Goal: Find specific page/section: Find specific page/section

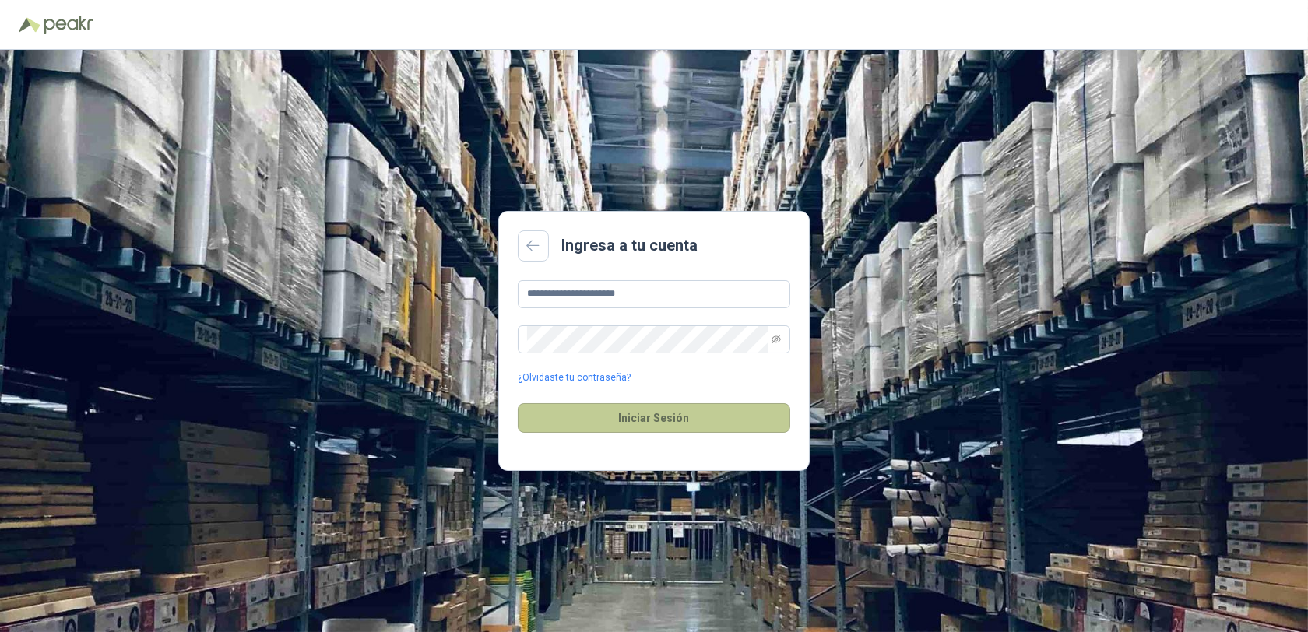
click at [640, 417] on button "Iniciar Sesión" at bounding box center [654, 418] width 273 height 30
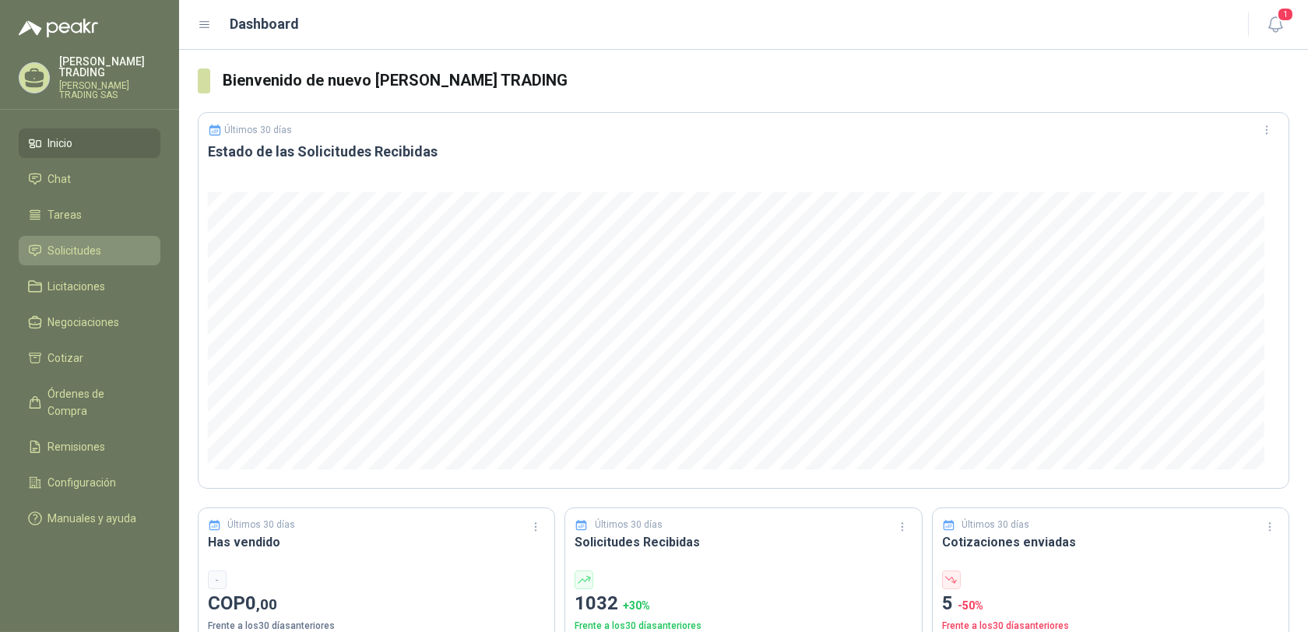
click at [74, 242] on span "Solicitudes" at bounding box center [75, 250] width 54 height 17
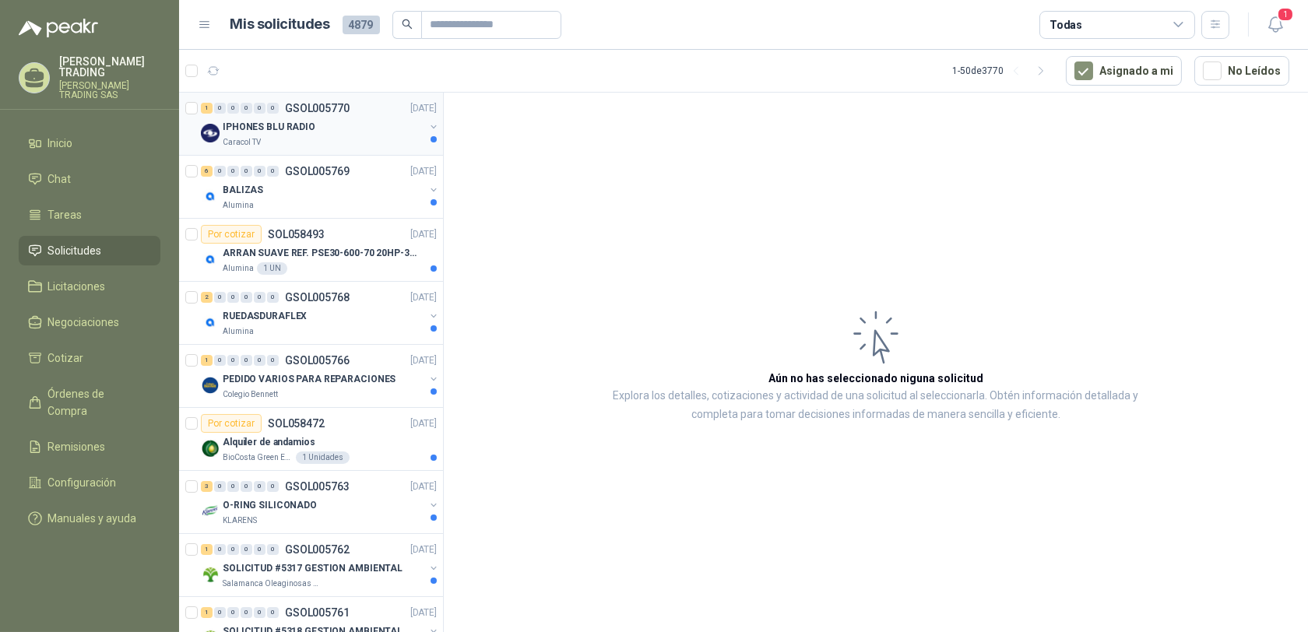
click at [300, 103] on p "GSOL005770" at bounding box center [317, 108] width 65 height 11
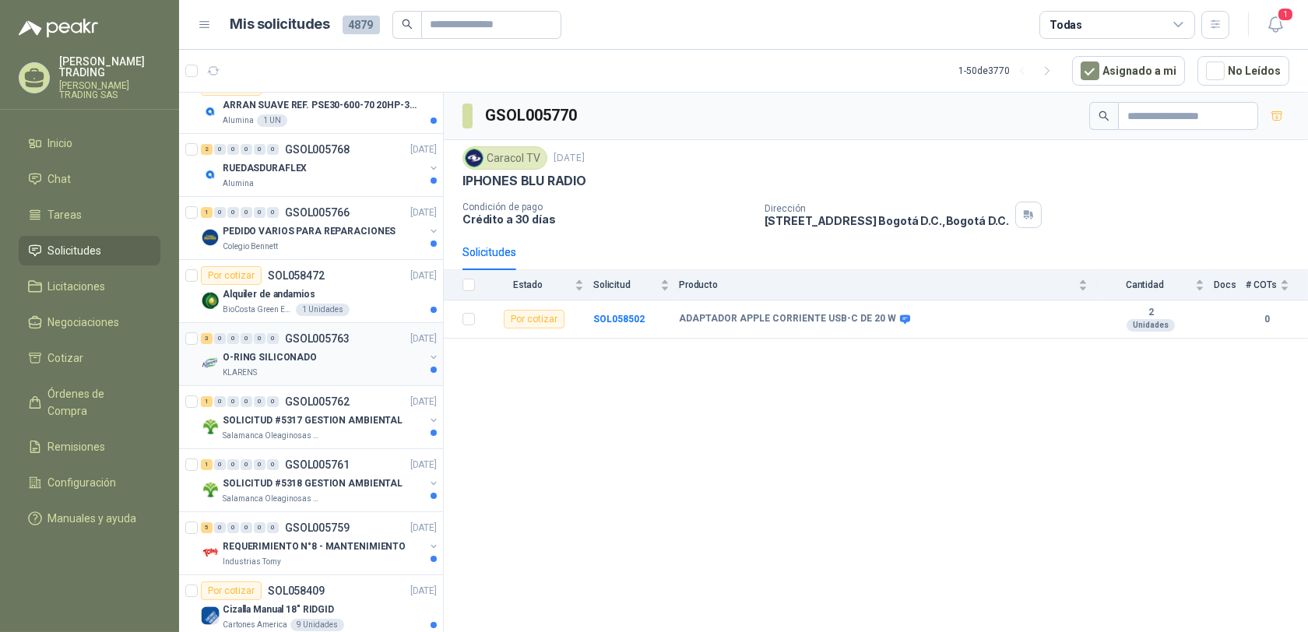
scroll to position [235, 0]
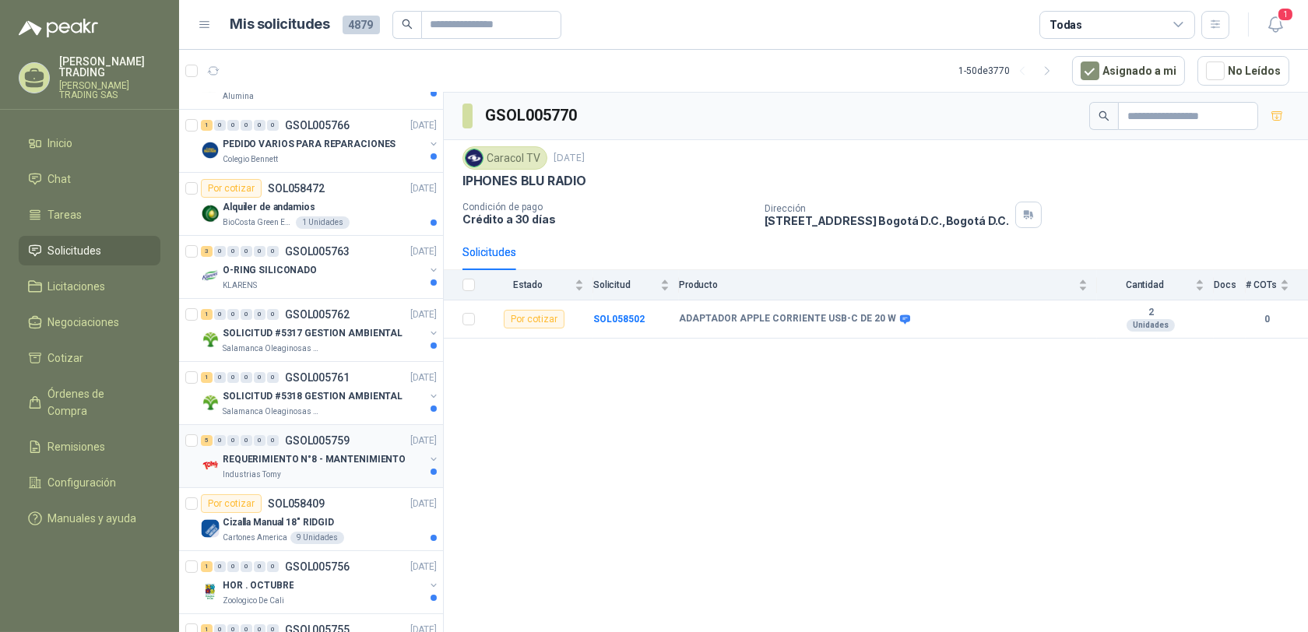
click at [304, 439] on p "GSOL005759" at bounding box center [317, 440] width 65 height 11
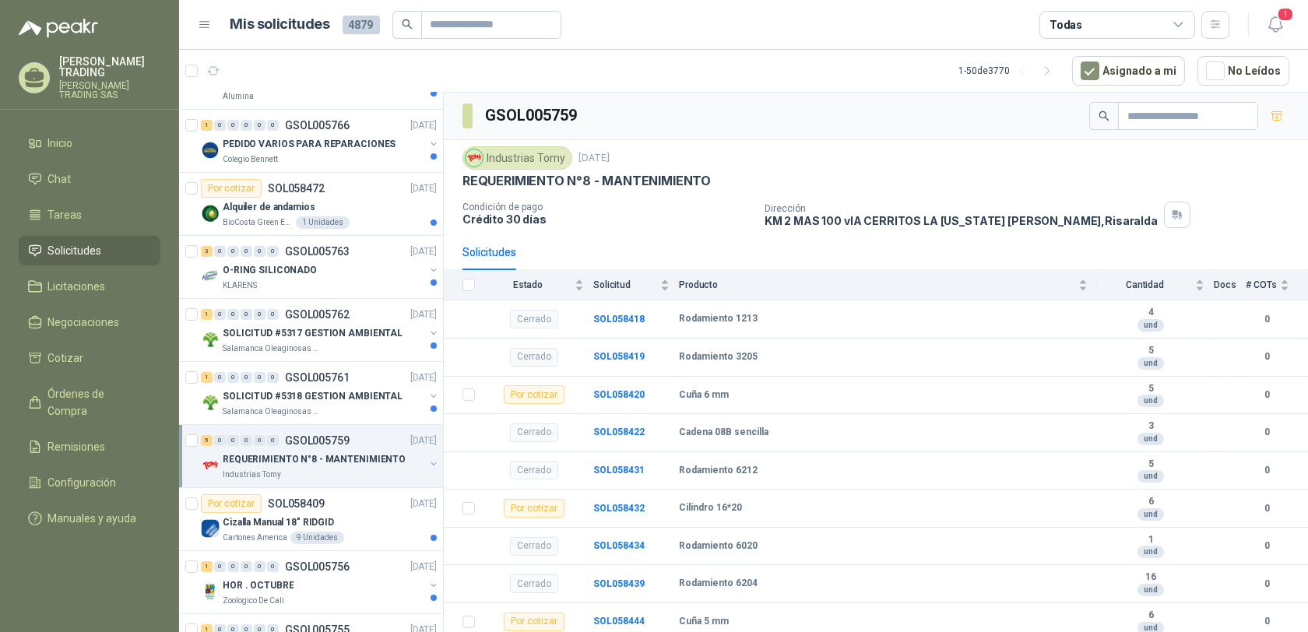
click at [104, 62] on p "[PERSON_NAME] TRADING" at bounding box center [109, 67] width 101 height 22
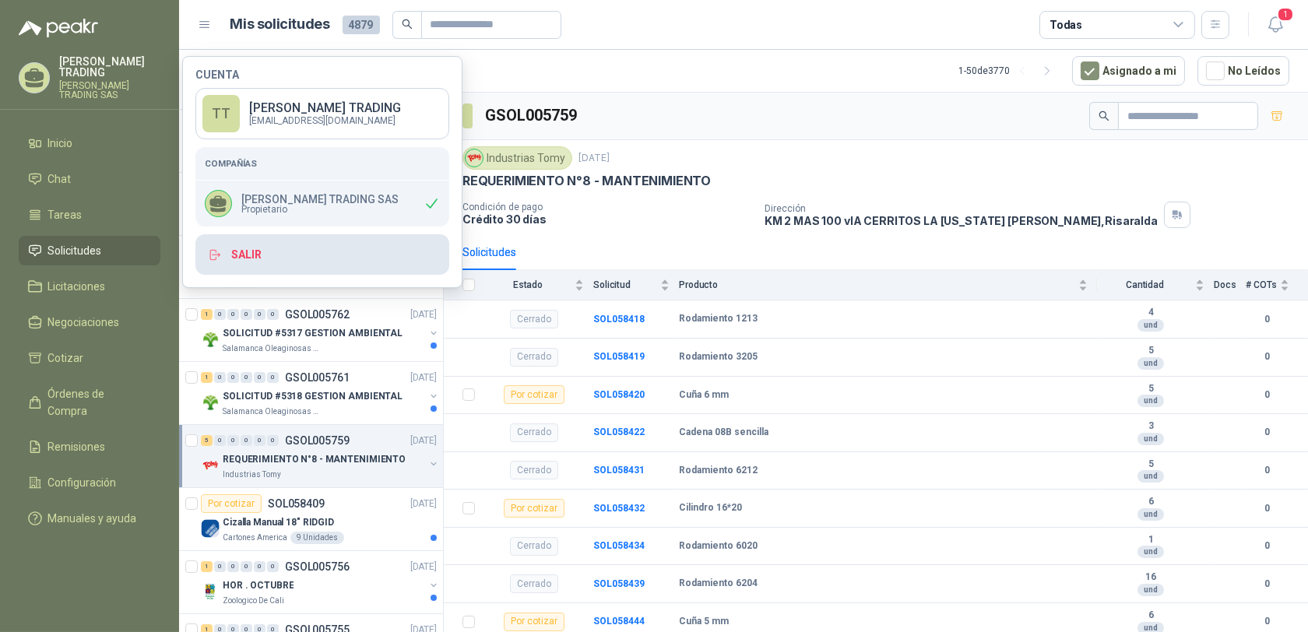
click at [260, 255] on button "Salir" at bounding box center [322, 254] width 254 height 40
